Goal: Find specific page/section: Find specific page/section

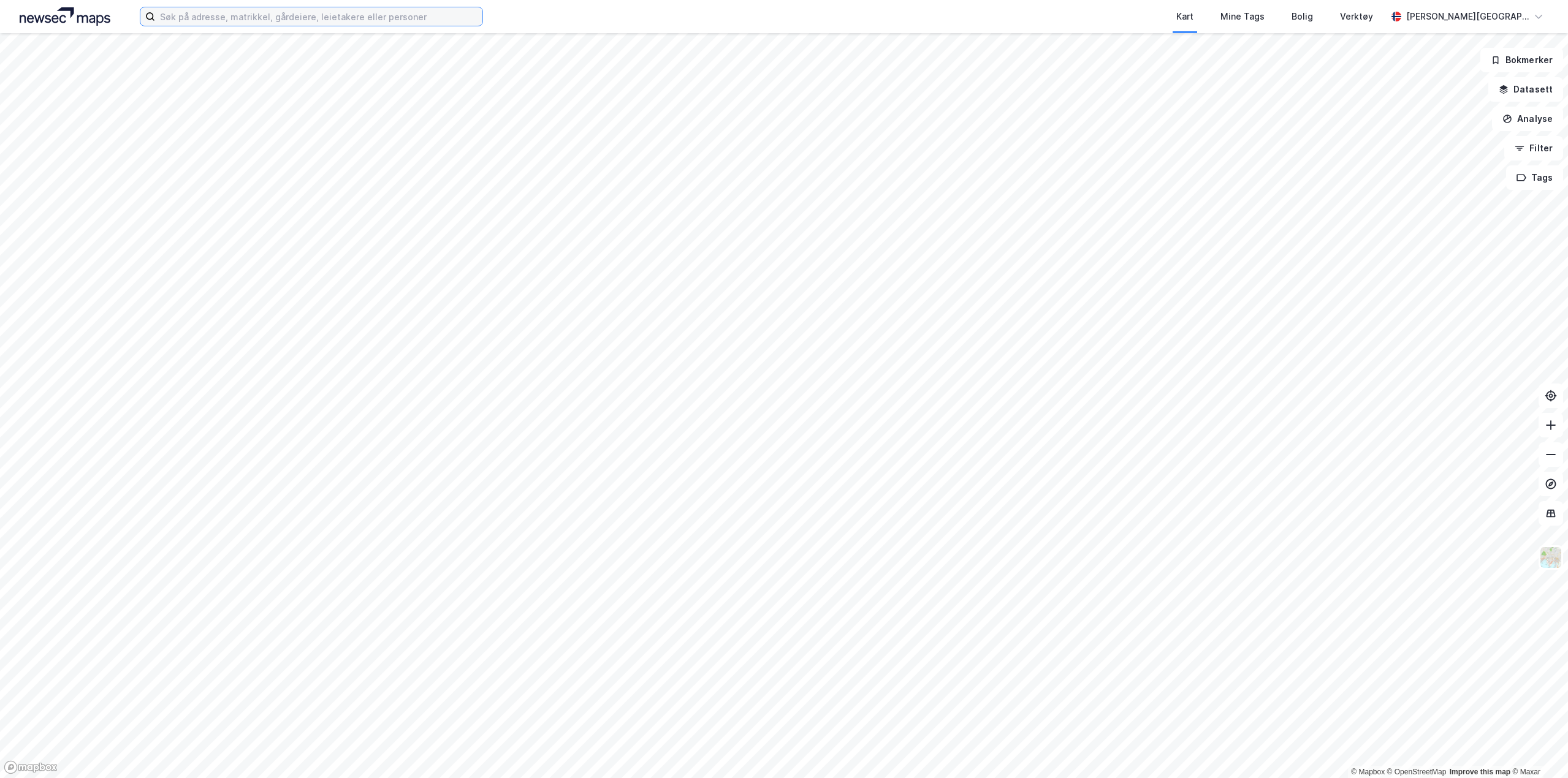
click at [207, 17] on input at bounding box center [318, 17] width 328 height 18
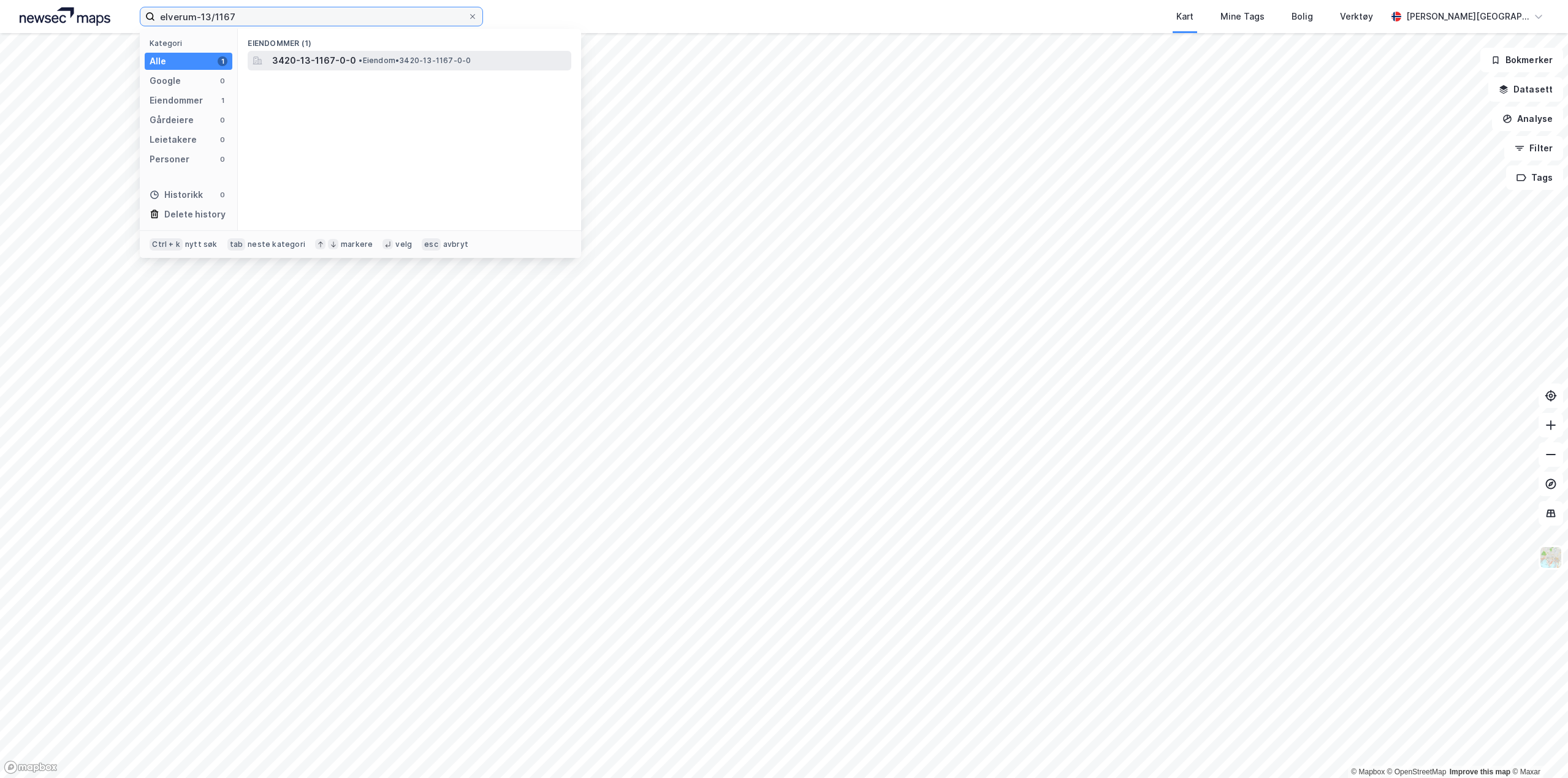
type input "elverum-13/1167"
click at [383, 54] on div "3420-13-1167-0-0 • Eiendom • 3420-13-1167-0-0" at bounding box center [421, 60] width 297 height 14
